Goal: Information Seeking & Learning: Understand process/instructions

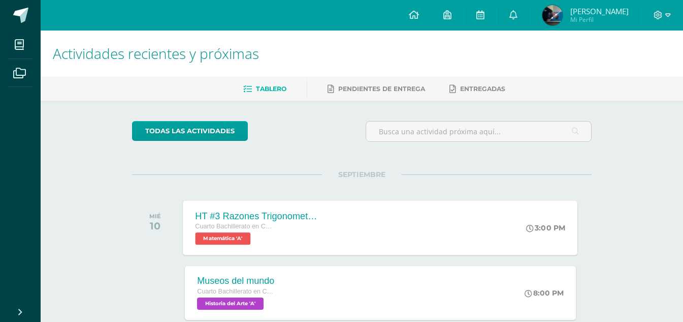
scroll to position [102, 0]
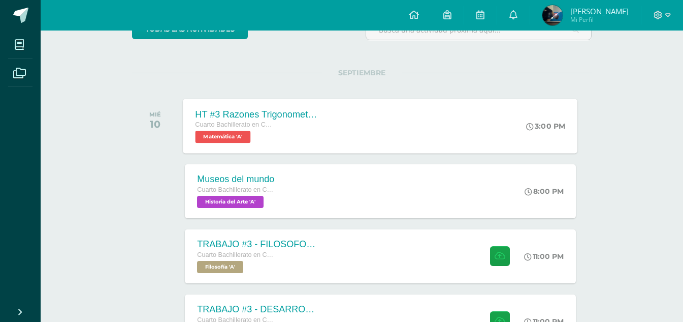
click at [325, 120] on div "HT #3 Razones Trigonometricas Cuarto Bachillerato en CCLL con Orientación en Di…" at bounding box center [257, 126] width 148 height 54
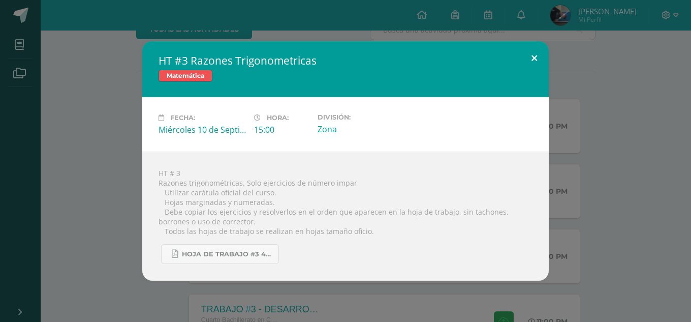
click at [526, 55] on button at bounding box center [534, 58] width 29 height 35
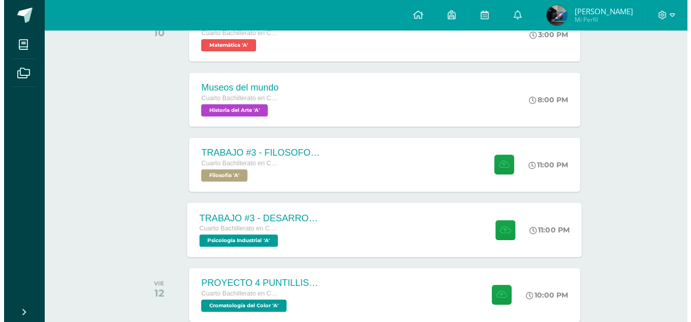
scroll to position [203, 0]
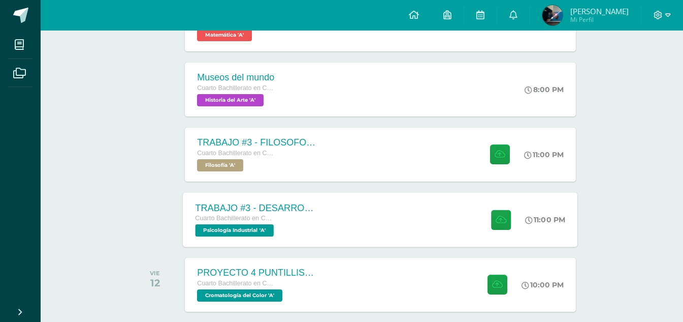
click at [320, 222] on div "TRABAJO #3 - DESARROLLO ORGANIZACIONAL Cuarto Bachillerato en CCLL con Orientac…" at bounding box center [257, 219] width 148 height 54
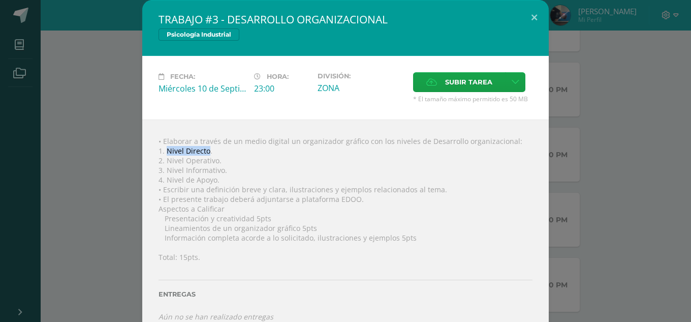
drag, startPoint x: 162, startPoint y: 147, endPoint x: 204, endPoint y: 152, distance: 42.5
click at [204, 152] on div "• Elaborar a través de un medio digital un organizador gráfico con los niveles …" at bounding box center [345, 228] width 406 height 218
drag, startPoint x: 163, startPoint y: 161, endPoint x: 213, endPoint y: 163, distance: 50.3
click at [213, 163] on div "• Elaborar a través de un medio digital un organizador gráfico con los niveles …" at bounding box center [345, 228] width 406 height 218
copy div "Nivel Operativo"
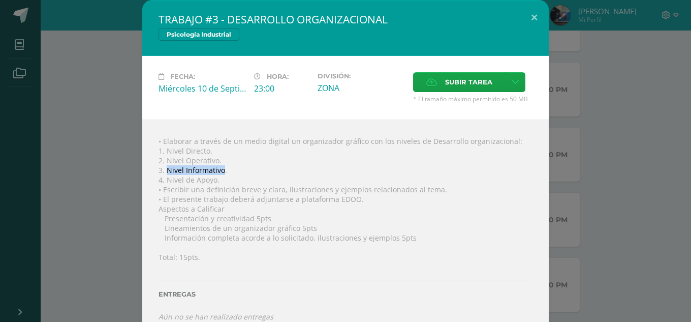
drag, startPoint x: 163, startPoint y: 169, endPoint x: 219, endPoint y: 173, distance: 56.5
click at [219, 173] on div "• Elaborar a través de un medio digital un organizador gráfico con los niveles …" at bounding box center [345, 228] width 406 height 218
copy div "Nivel Informativo"
drag, startPoint x: 163, startPoint y: 180, endPoint x: 211, endPoint y: 182, distance: 47.8
click at [211, 182] on div "• Elaborar a través de un medio digital un organizador gráfico con los niveles …" at bounding box center [345, 228] width 406 height 218
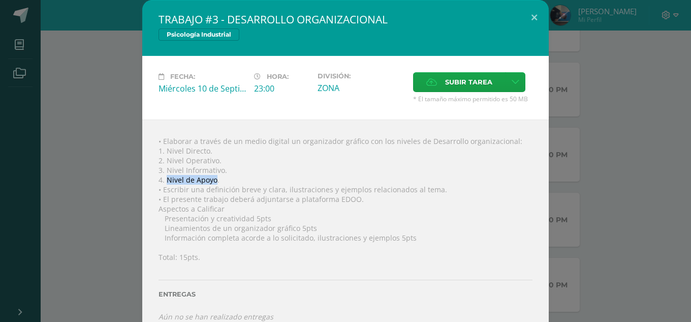
copy div "Nivel de Apoyo"
drag, startPoint x: 165, startPoint y: 151, endPoint x: 204, endPoint y: 150, distance: 39.6
click at [204, 150] on div "• Elaborar a través de un medio digital un organizador gráfico con los niveles …" at bounding box center [345, 228] width 406 height 218
copy div "Nivel Directo"
